Goal: Task Accomplishment & Management: Complete application form

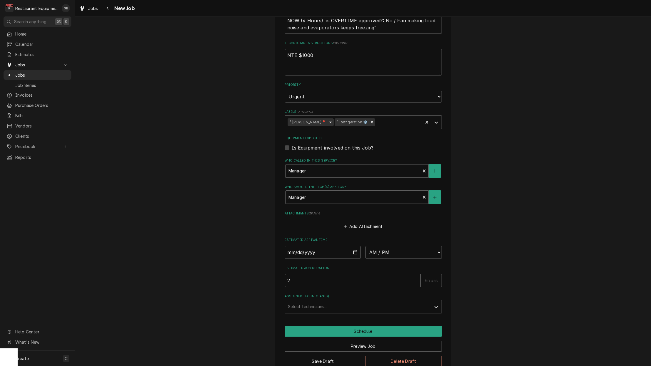
scroll to position [336, 0]
click at [308, 301] on div "Assigned Technician(s)" at bounding box center [358, 306] width 140 height 11
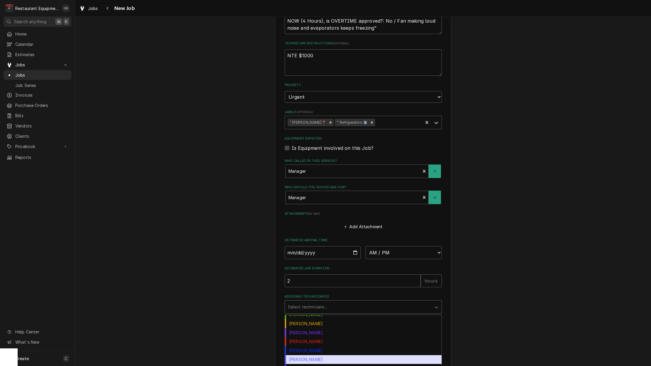
scroll to position [78, 0]
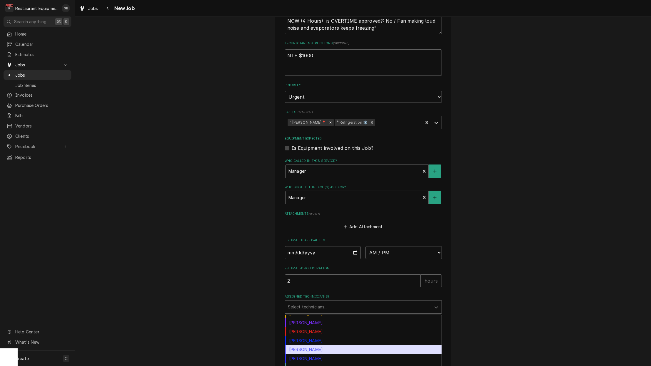
click at [310, 345] on div "Paxton Turner" at bounding box center [363, 349] width 156 height 9
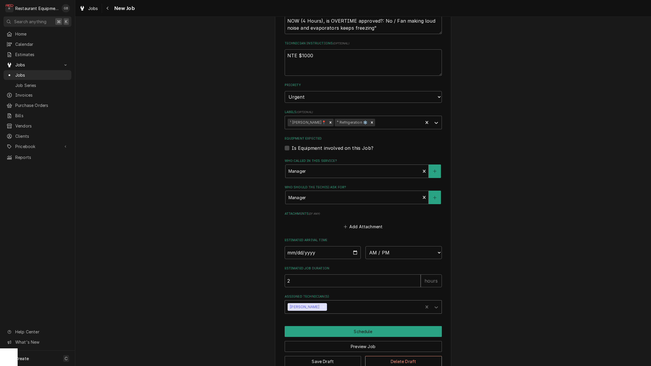
type textarea "x"
click at [299, 246] on input "Date" at bounding box center [322, 252] width 76 height 13
type input "2025-08-28"
type textarea "x"
select select "11:45:00"
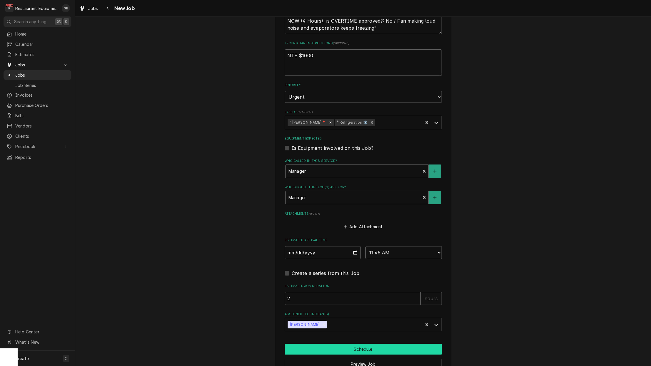
scroll to position [0, 0]
click at [360, 343] on button "Schedule" at bounding box center [362, 348] width 157 height 11
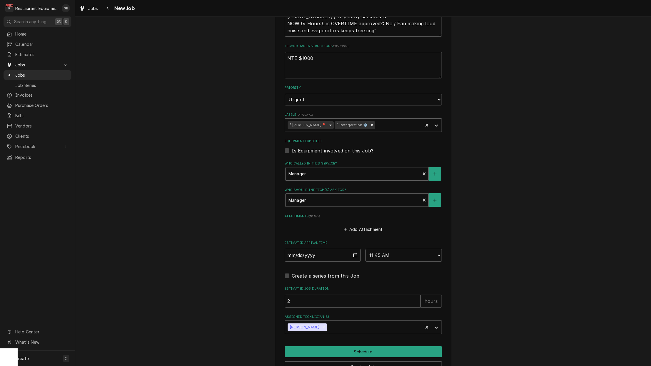
scroll to position [0, 0]
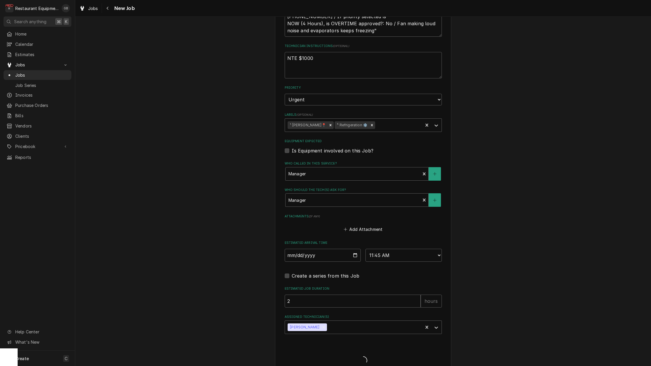
type textarea "x"
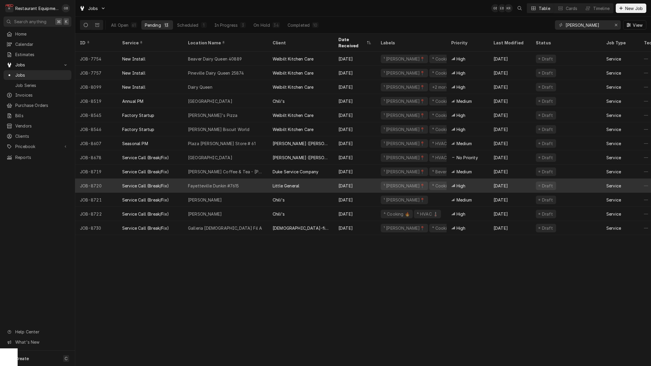
click at [254, 178] on div "Fayetteville Dunkin #7615" at bounding box center [225, 185] width 85 height 14
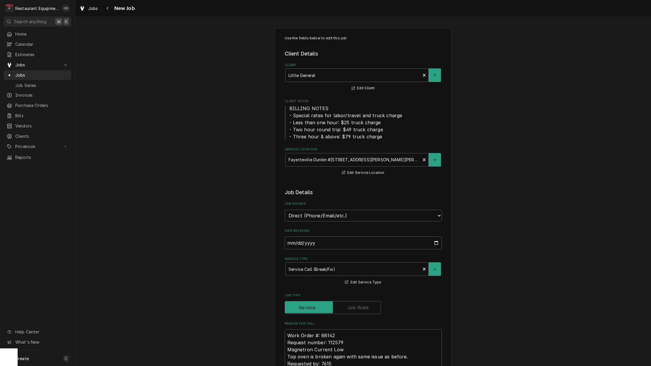
type textarea "x"
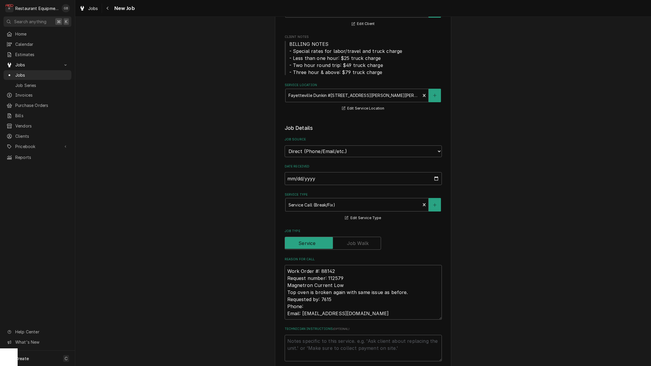
scroll to position [63, 0]
click at [106, 12] on button "Navigate back" at bounding box center [107, 8] width 9 height 9
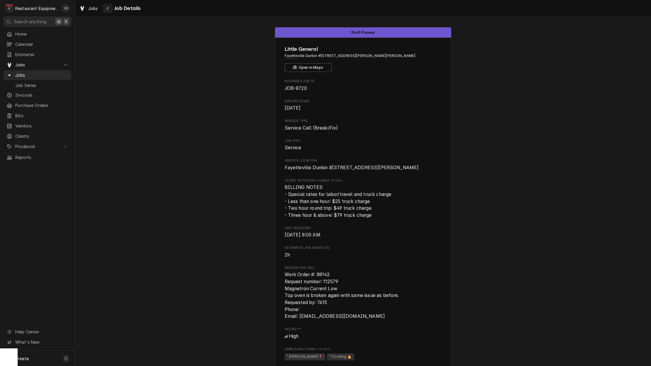
click at [109, 11] on button "Navigate back" at bounding box center [107, 8] width 9 height 9
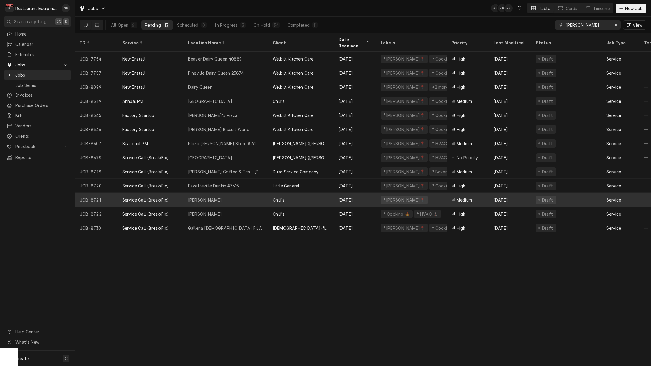
click at [249, 193] on div "[PERSON_NAME]" at bounding box center [225, 200] width 85 height 14
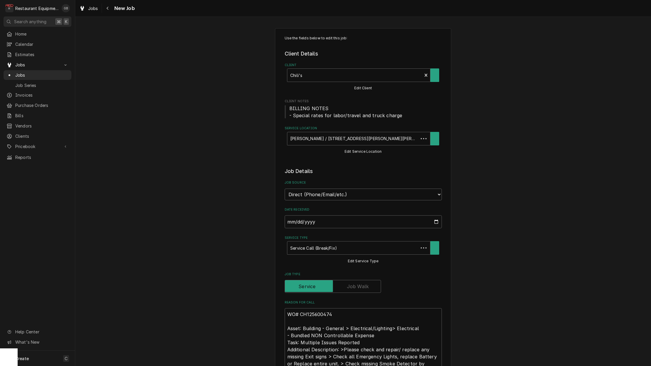
type textarea "x"
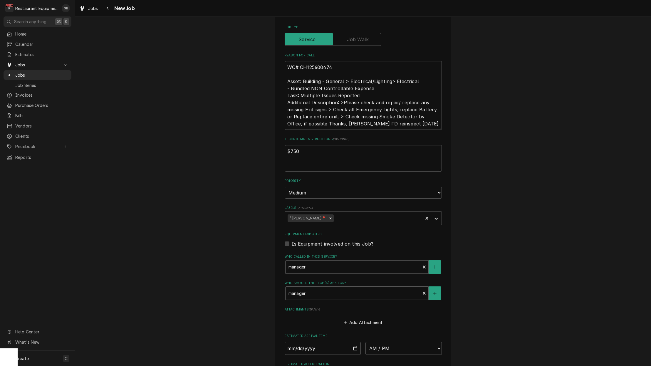
scroll to position [247, 0]
click at [295, 341] on input "Date" at bounding box center [322, 347] width 76 height 13
click at [310, 341] on input "Date" at bounding box center [322, 347] width 76 height 13
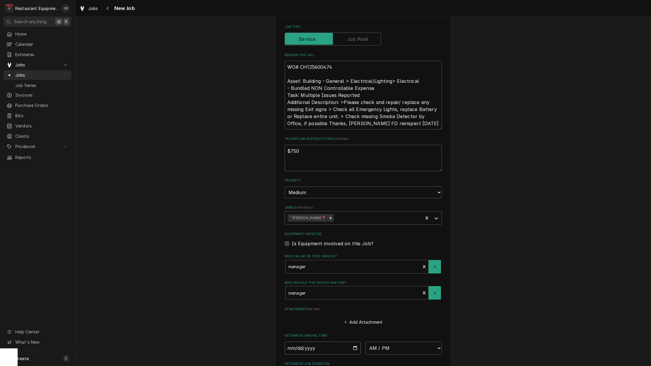
click at [299, 341] on input "Date" at bounding box center [322, 347] width 76 height 13
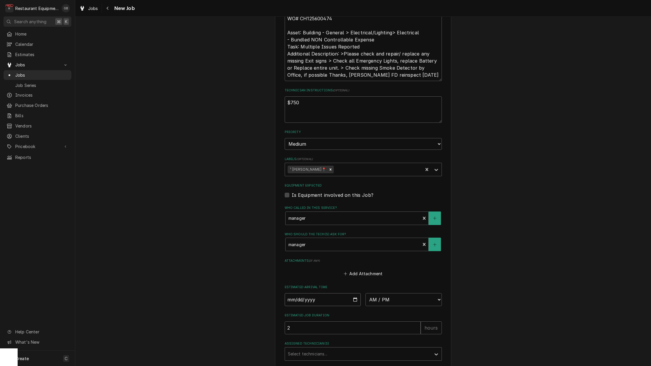
scroll to position [0, 1]
click at [306, 293] on input "Date" at bounding box center [322, 299] width 76 height 13
click at [302, 293] on input "Date" at bounding box center [322, 299] width 76 height 13
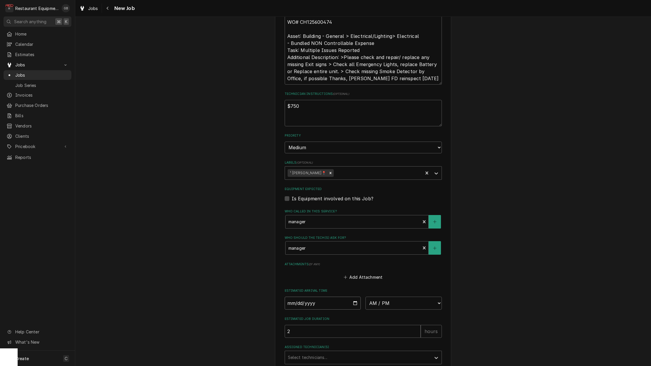
click at [300, 296] on input "Date" at bounding box center [322, 302] width 76 height 13
click at [300, 298] on input "Date" at bounding box center [322, 304] width 76 height 13
click at [325, 290] on div "Estimated Arrival Time AM / PM 6:00 AM 6:15 AM 6:30 AM 6:45 AM 7:00 AM 7:15 AM …" at bounding box center [362, 300] width 157 height 21
click at [325, 299] on input "Date" at bounding box center [322, 305] width 76 height 13
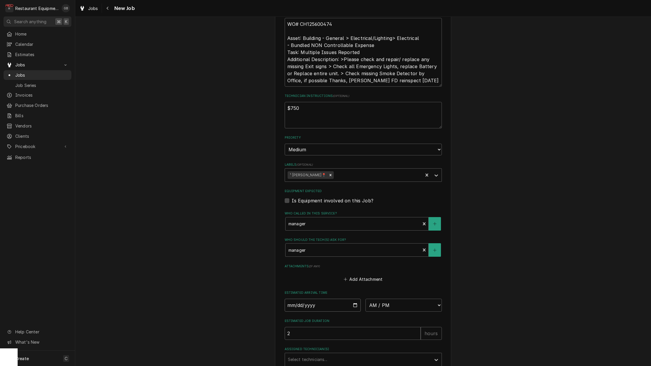
type input "2025-08-28"
type textarea "x"
select select "12:45:00"
type textarea "x"
select select "12:30:00"
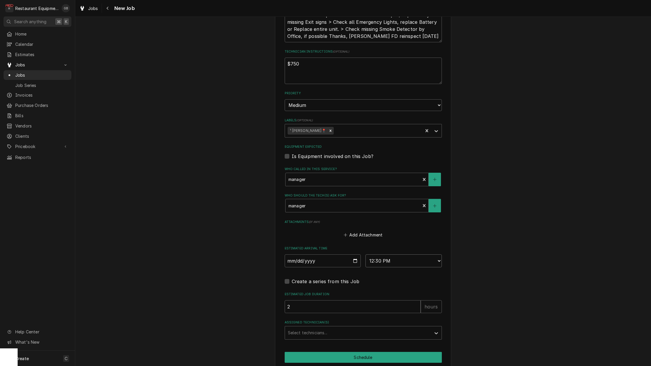
scroll to position [336, 0]
click at [435, 329] on icon "Assigned Technician(s)" at bounding box center [436, 332] width 6 height 6
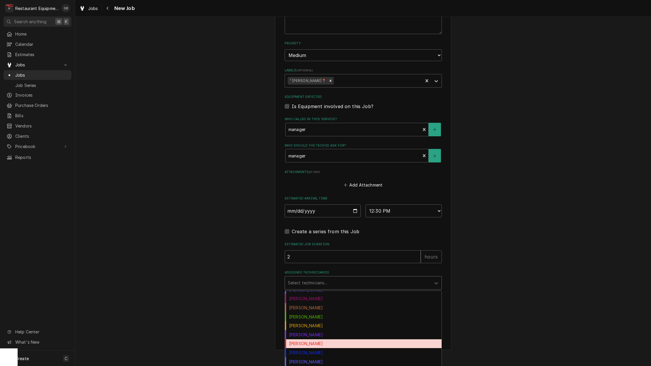
scroll to position [65, 0]
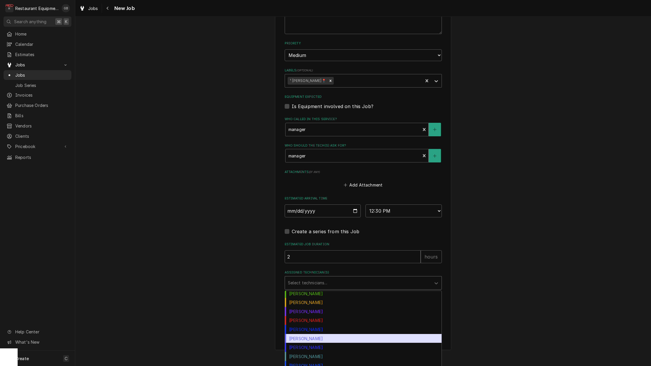
click at [321, 334] on div "Paxton Turner" at bounding box center [363, 338] width 156 height 9
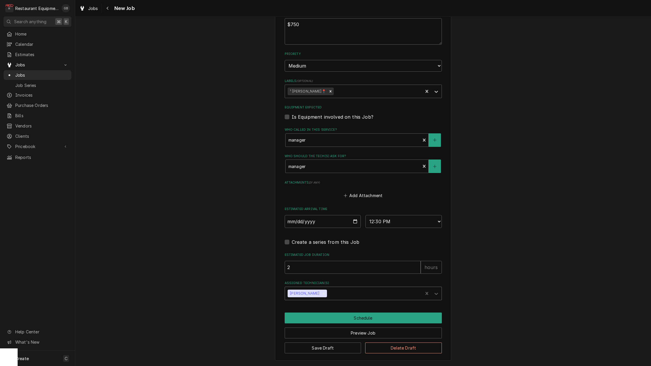
scroll to position [360, 0]
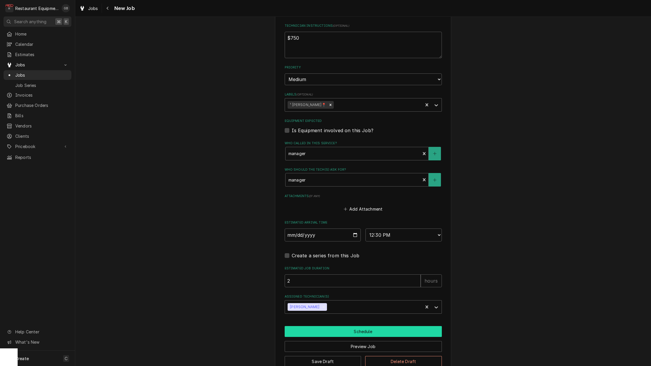
click at [352, 326] on button "Schedule" at bounding box center [362, 331] width 157 height 11
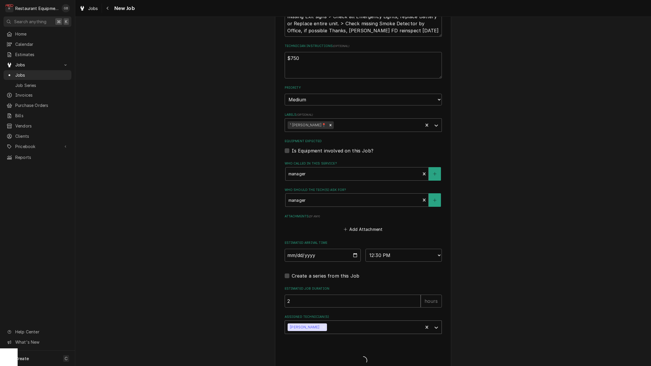
type textarea "x"
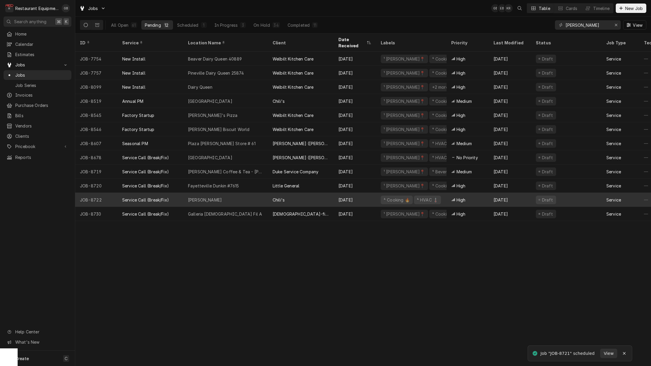
click at [296, 193] on div "Chili's" at bounding box center [301, 200] width 66 height 14
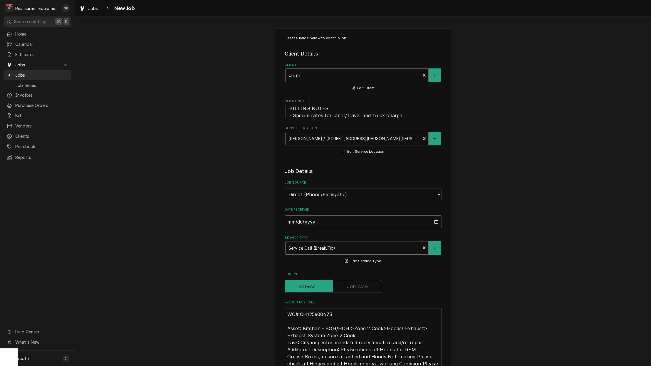
type textarea "x"
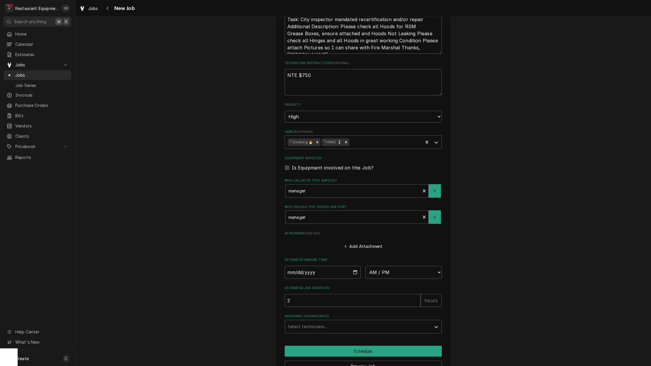
scroll to position [324, 0]
drag, startPoint x: 298, startPoint y: 259, endPoint x: 302, endPoint y: 258, distance: 3.6
click at [302, 264] on input "Date" at bounding box center [322, 270] width 76 height 13
type input "[DATE]"
type textarea "x"
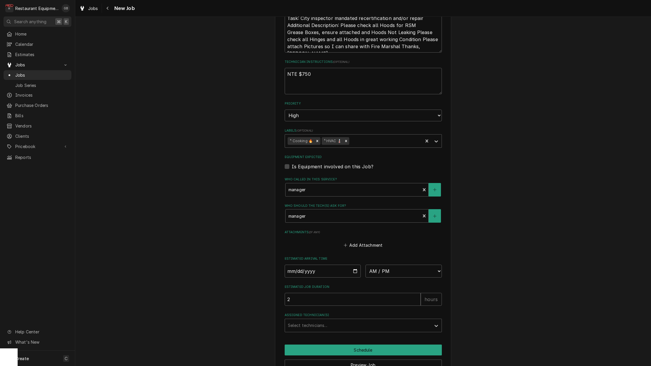
click at [387, 266] on fieldset "Job Details Job Source Direct (Phone/Email/etc.) Service Channel Corrigo Ecotra…" at bounding box center [362, 87] width 157 height 488
select select "12:30:00"
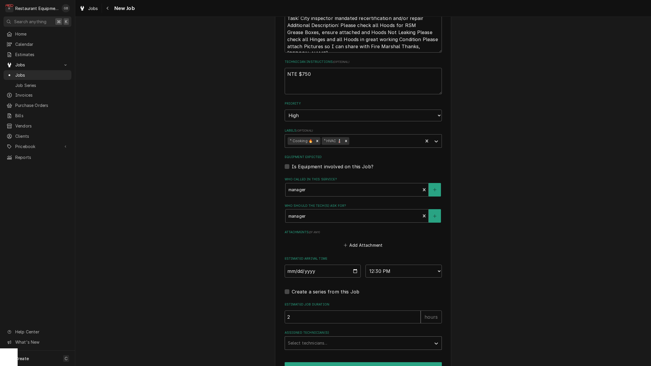
click at [371, 338] on div "Assigned Technician(s)" at bounding box center [358, 343] width 140 height 11
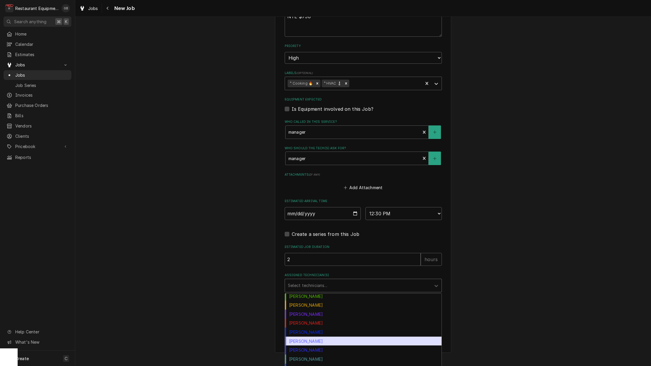
scroll to position [65, 0]
click at [308, 336] on div "Paxton Turner" at bounding box center [363, 340] width 156 height 9
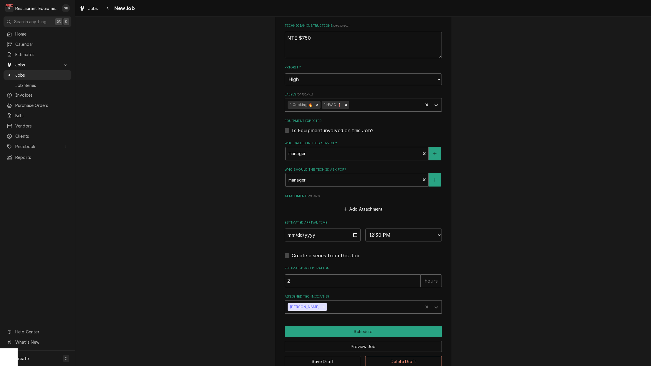
click at [350, 326] on button "Schedule" at bounding box center [362, 331] width 157 height 11
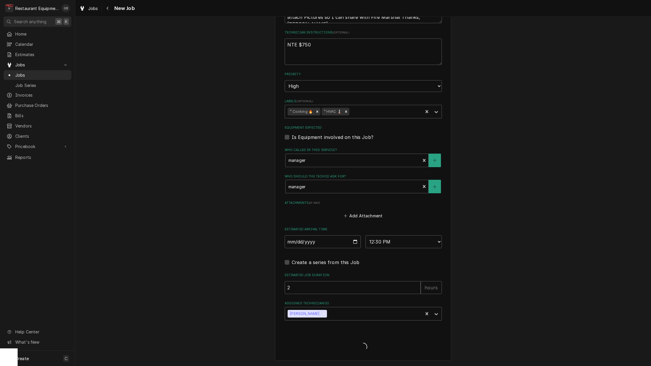
scroll to position [340, 0]
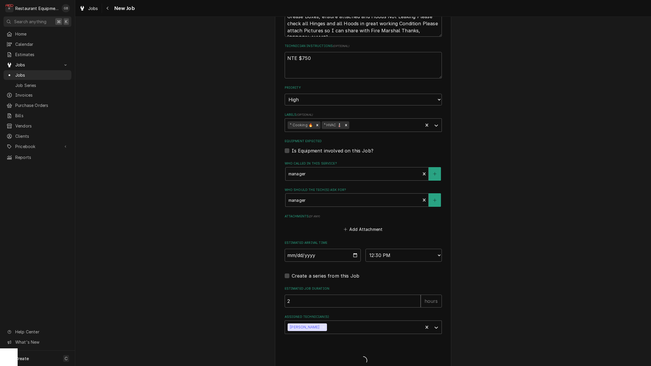
type textarea "x"
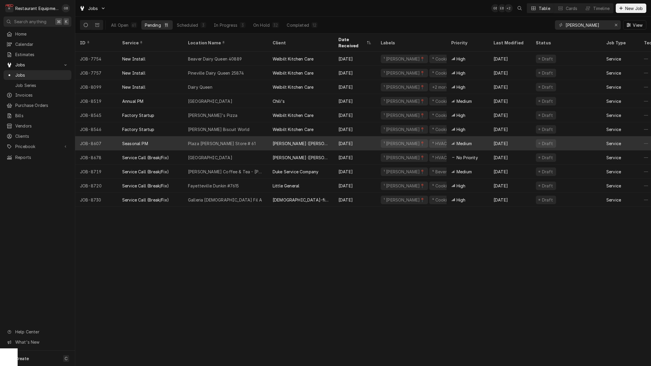
drag, startPoint x: 203, startPoint y: 142, endPoint x: 471, endPoint y: 142, distance: 268.6
click at [471, 142] on tr "JOB-8607 [DEMOGRAPHIC_DATA] PM Plaza [PERSON_NAME] Store # 61 [PERSON_NAME] ([P…" at bounding box center [508, 143] width 867 height 14
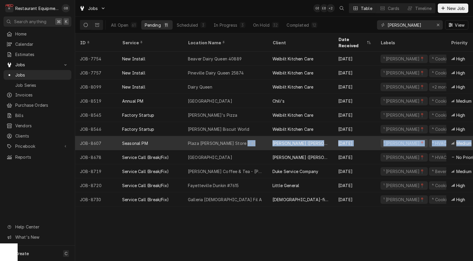
click at [471, 141] on div "Medium" at bounding box center [467, 143] width 42 height 14
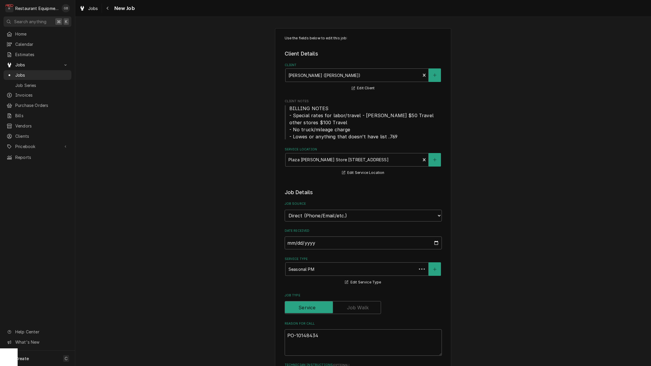
type textarea "x"
click at [109, 10] on icon "Navigate back" at bounding box center [107, 8] width 3 height 4
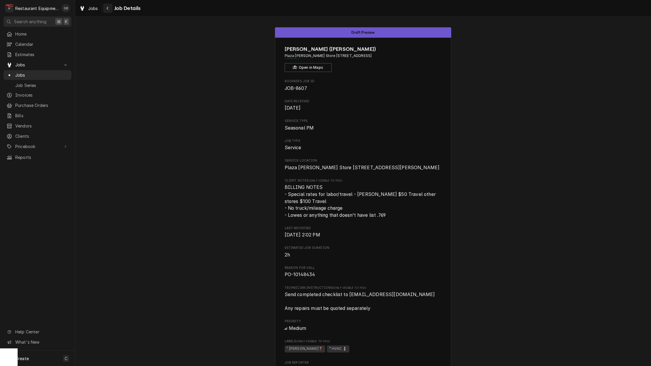
click at [110, 7] on div "Navigate back" at bounding box center [108, 8] width 6 height 6
